Goal: Check status: Check status

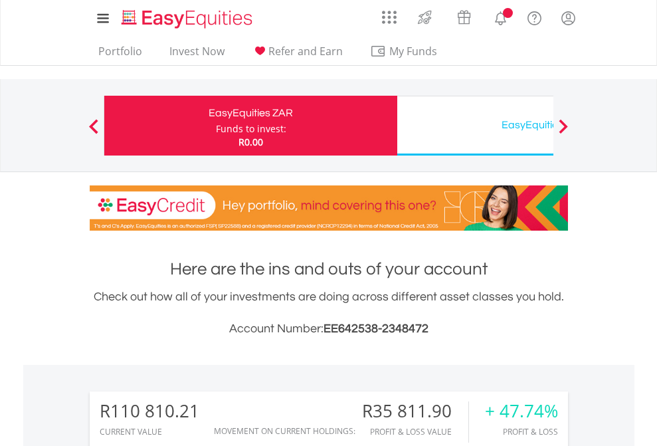
scroll to position [128, 209]
click at [216, 126] on div "Funds to invest:" at bounding box center [251, 128] width 70 height 13
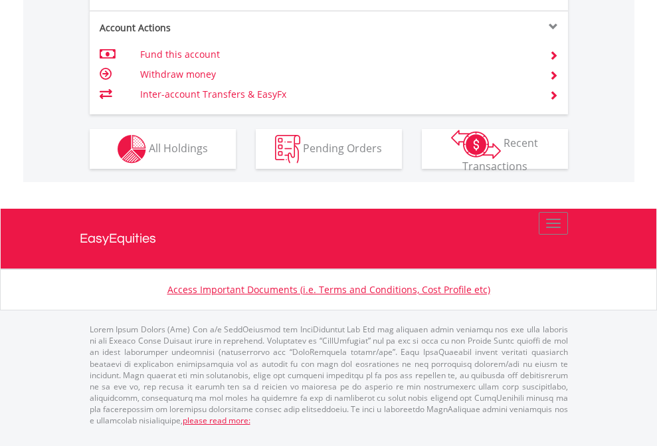
scroll to position [1239, 0]
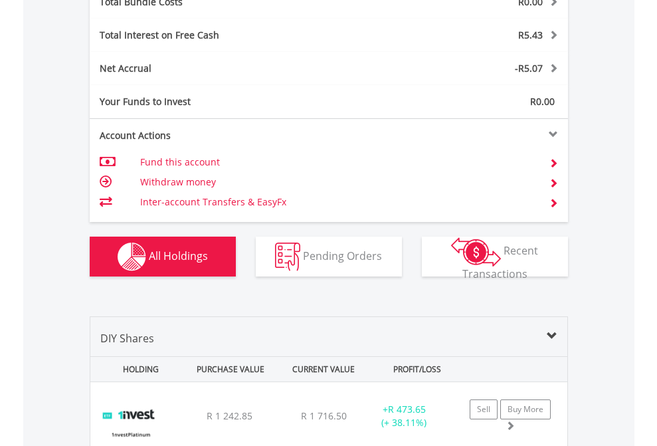
scroll to position [1557, 0]
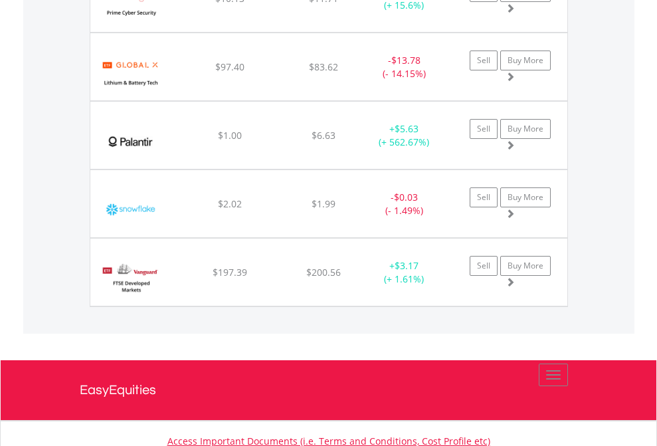
scroll to position [128, 209]
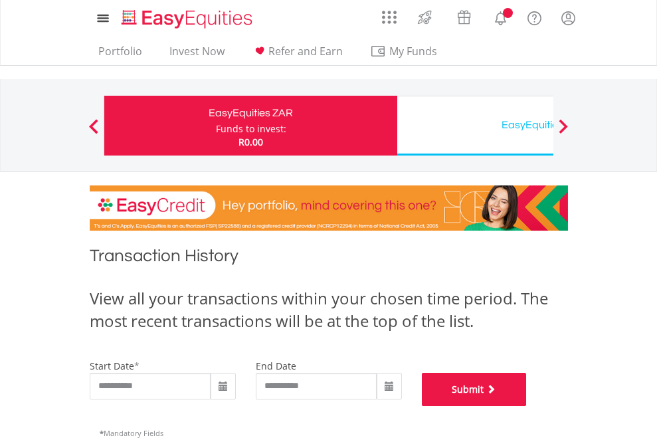
click at [527, 406] on button "Submit" at bounding box center [474, 389] width 105 height 33
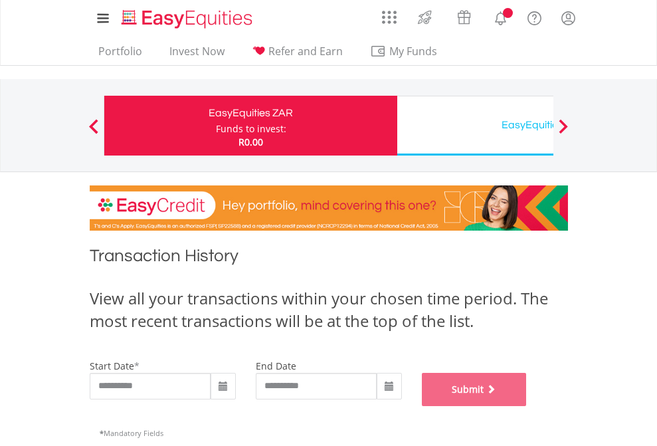
scroll to position [539, 0]
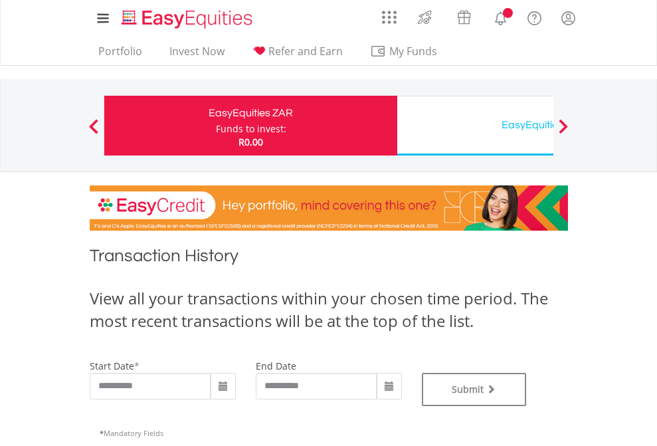
click at [475, 126] on div "EasyEquities USD" at bounding box center [543, 125] width 277 height 19
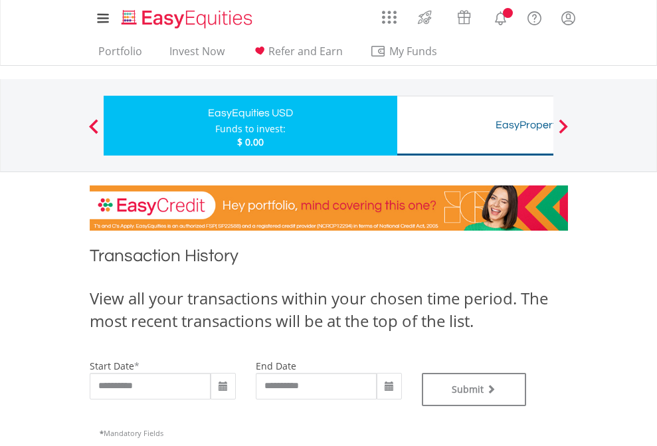
type input "**********"
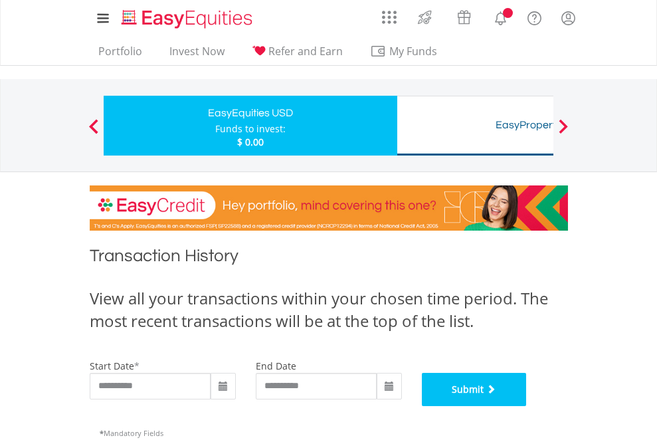
click at [527, 406] on button "Submit" at bounding box center [474, 389] width 105 height 33
